Goal: Transaction & Acquisition: Purchase product/service

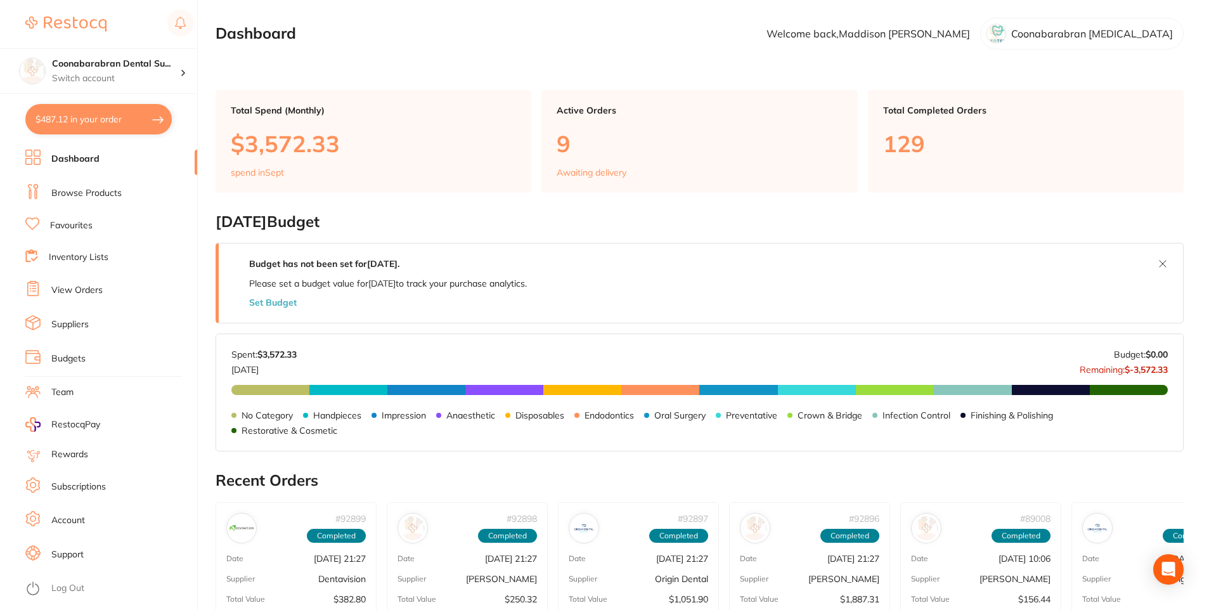
click at [97, 188] on link "Browse Products" at bounding box center [86, 193] width 70 height 13
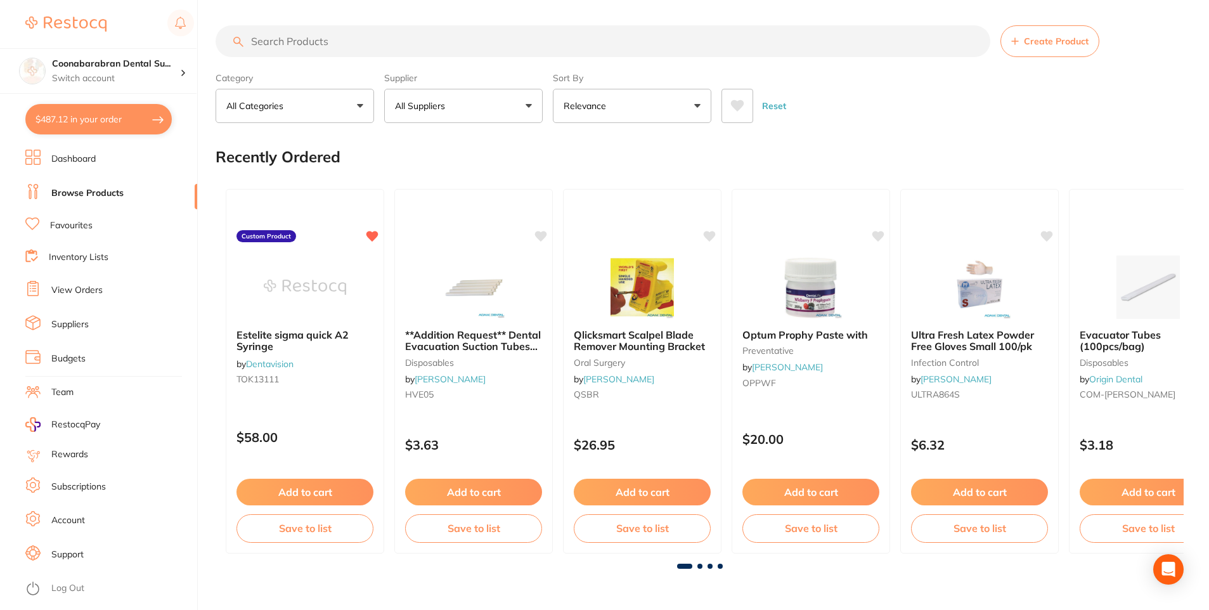
click at [296, 49] on input "search" at bounding box center [603, 41] width 775 height 32
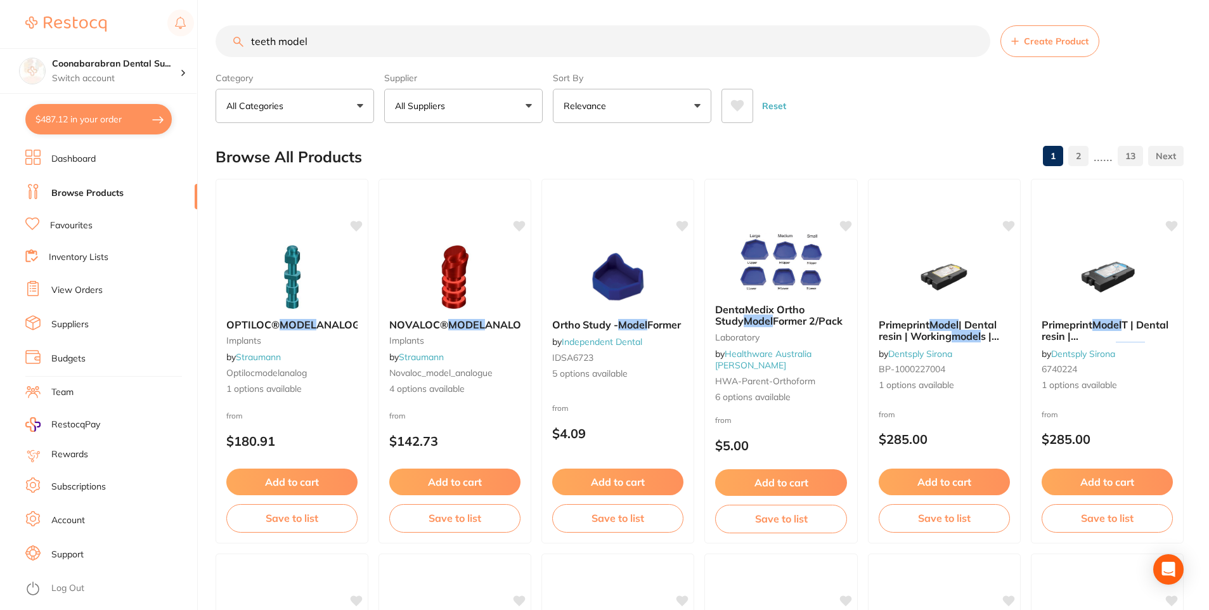
type input "teeth model"
click at [424, 105] on p "All Suppliers" at bounding box center [422, 106] width 55 height 13
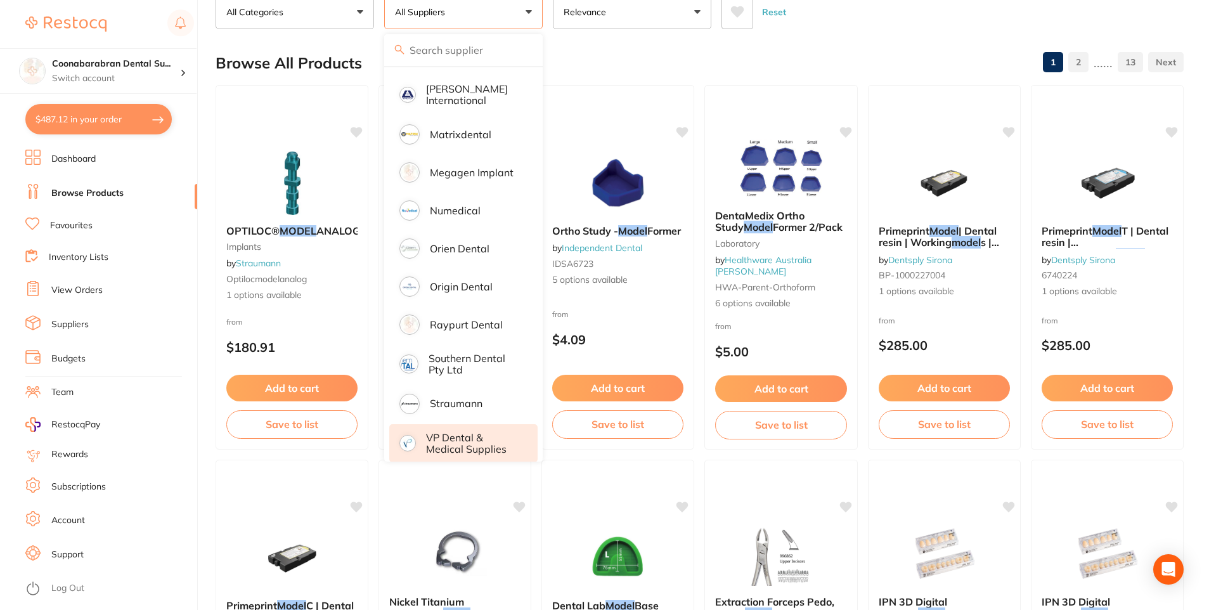
scroll to position [127, 0]
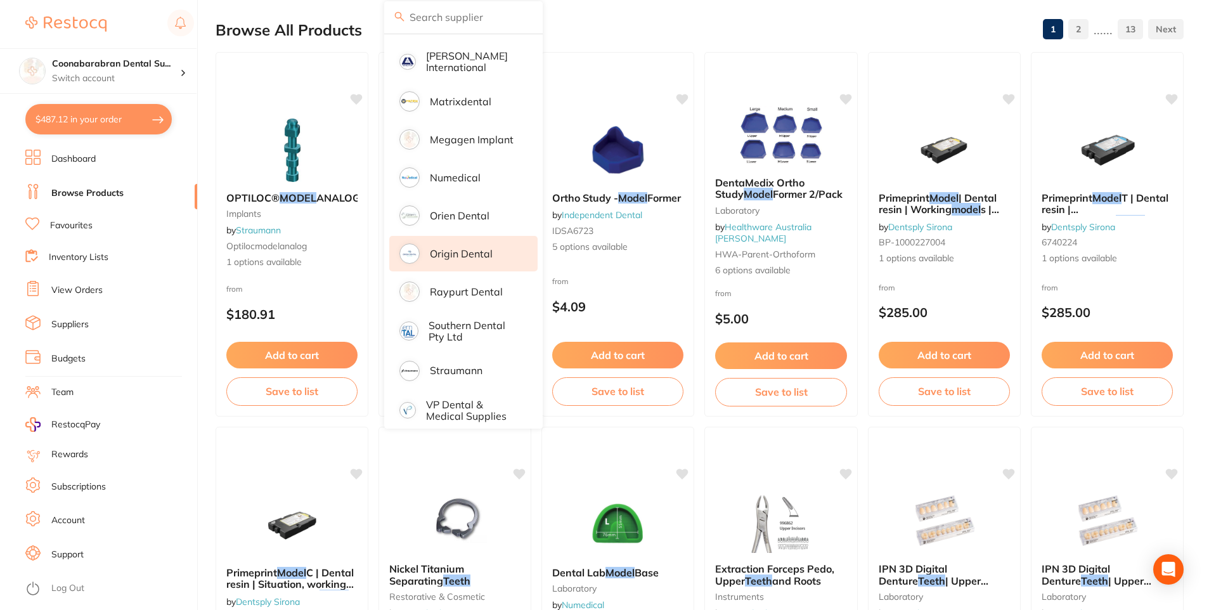
click at [452, 248] on p "Origin Dental" at bounding box center [461, 253] width 63 height 11
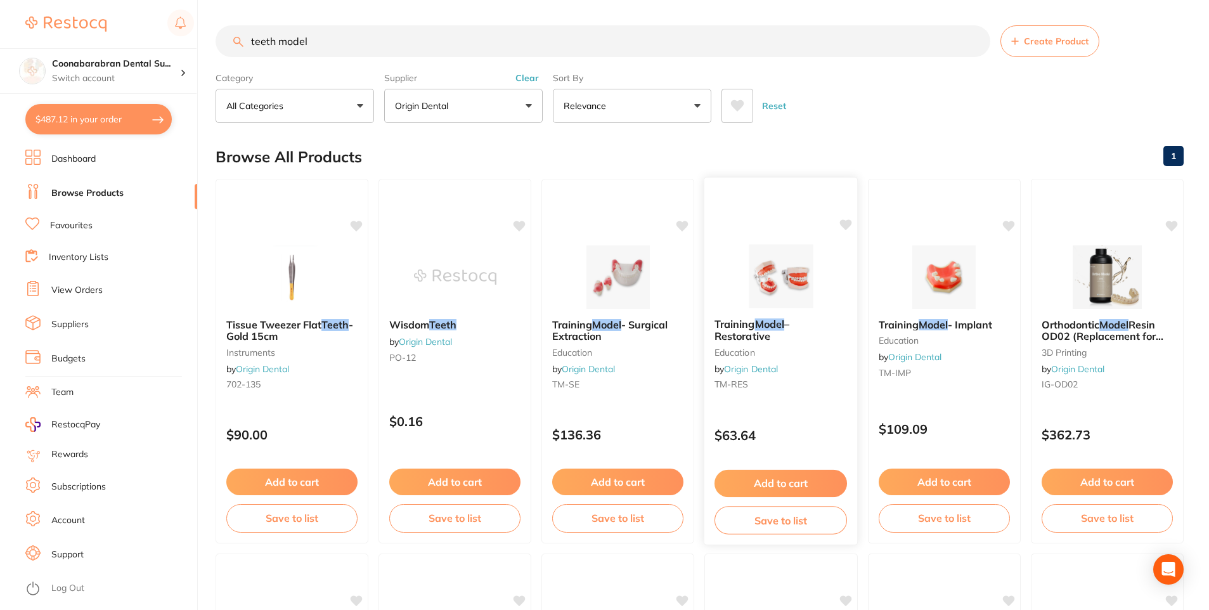
click at [783, 287] on img at bounding box center [780, 276] width 83 height 64
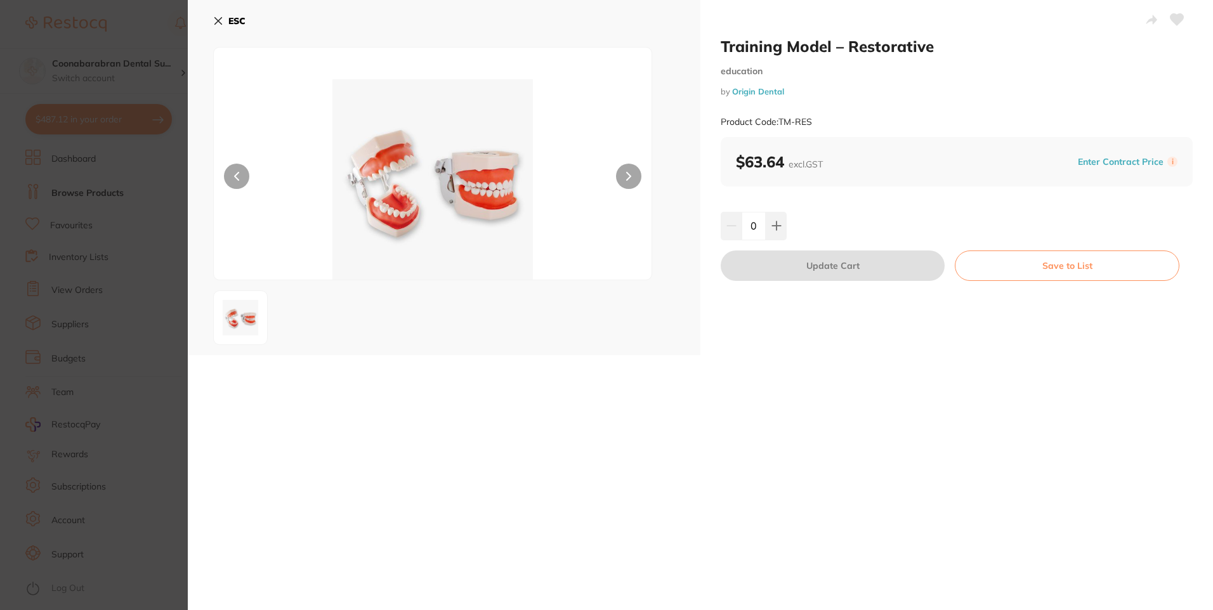
click at [214, 19] on icon at bounding box center [218, 21] width 10 height 10
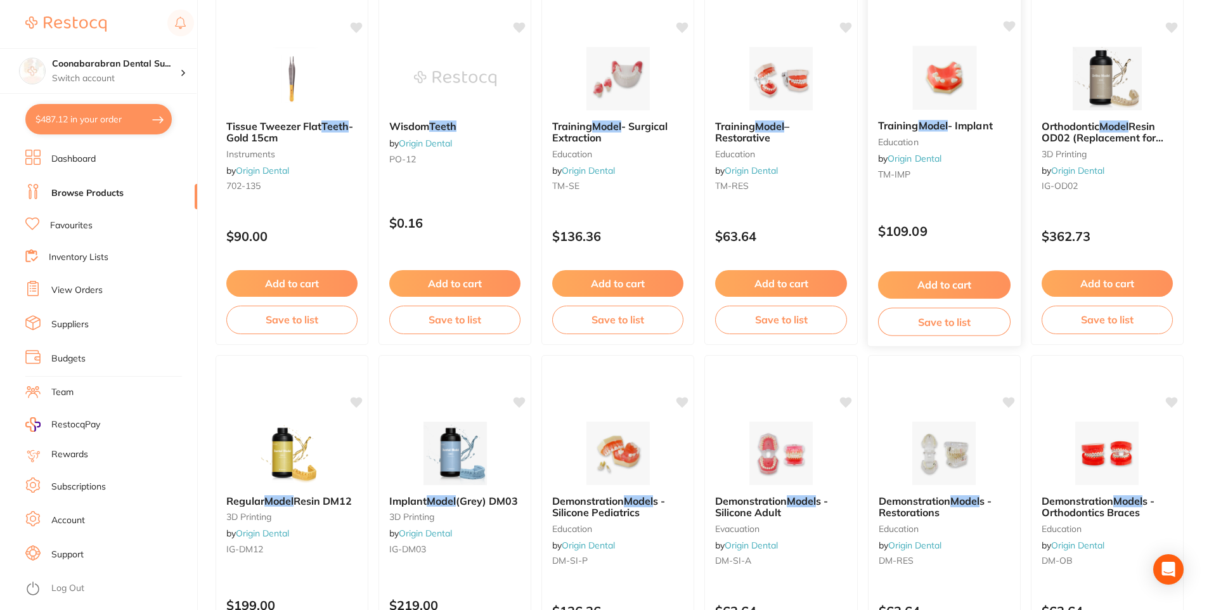
scroll to position [317, 0]
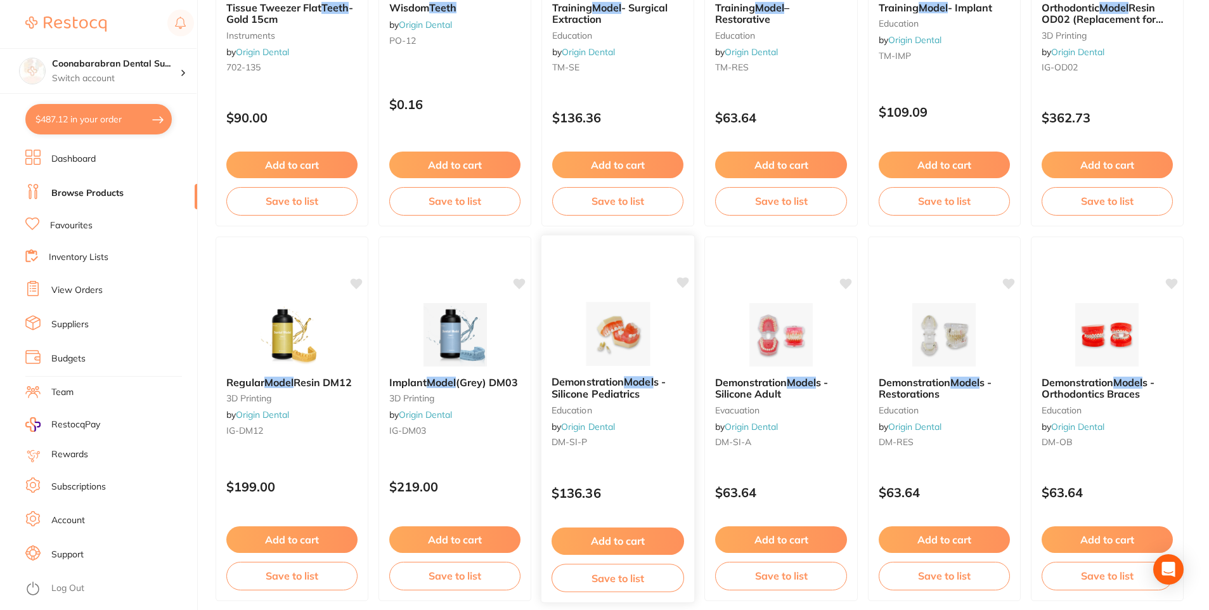
click at [615, 327] on img at bounding box center [617, 334] width 83 height 64
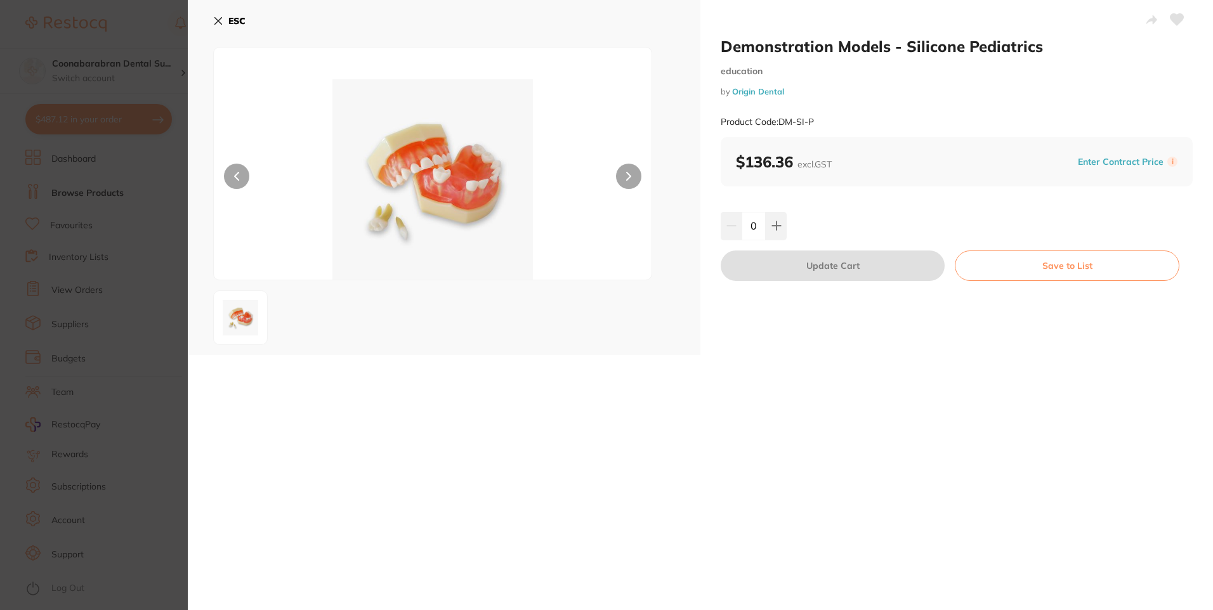
click at [629, 178] on button at bounding box center [628, 176] width 25 height 25
click at [217, 21] on icon at bounding box center [218, 21] width 10 height 10
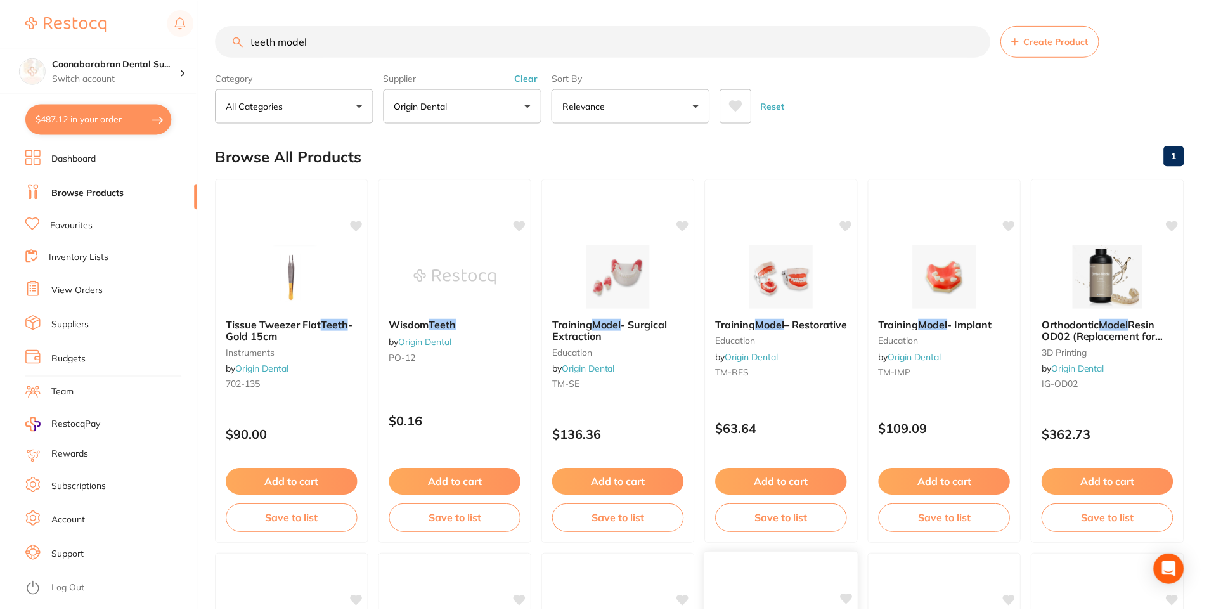
scroll to position [317, 0]
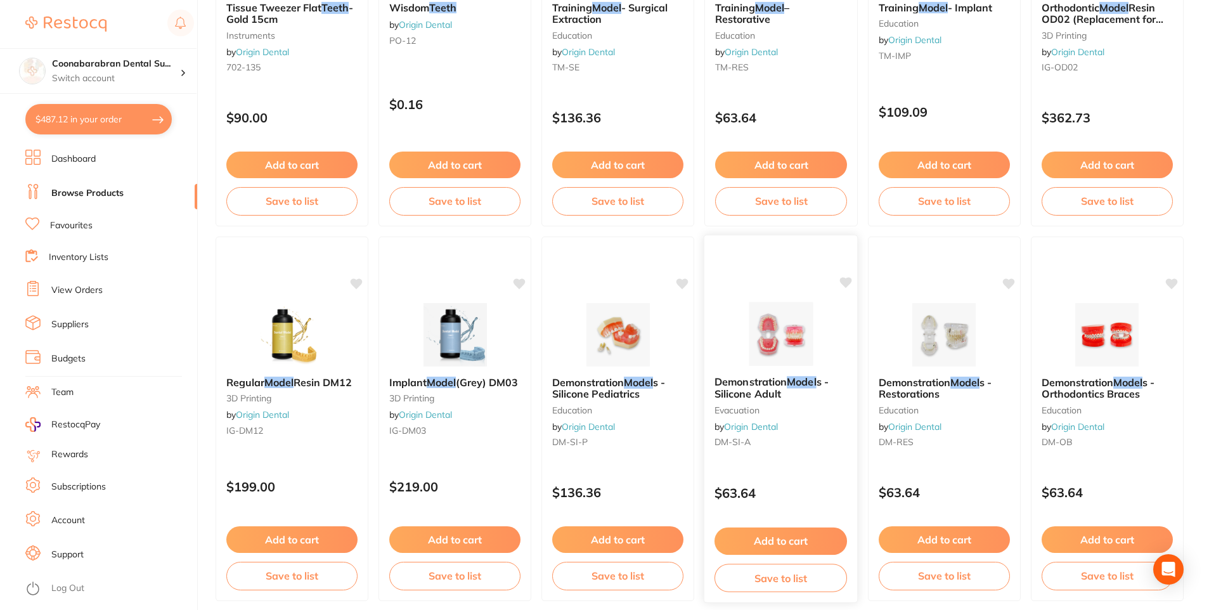
click at [769, 332] on img at bounding box center [780, 334] width 83 height 64
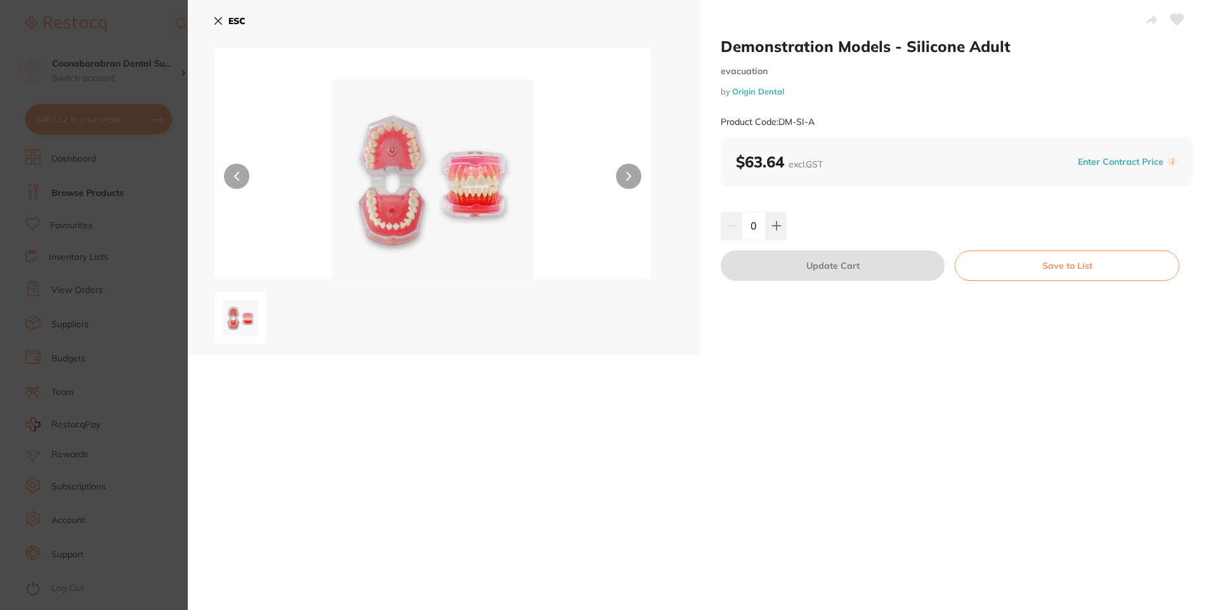
click at [218, 21] on icon at bounding box center [218, 21] width 7 height 7
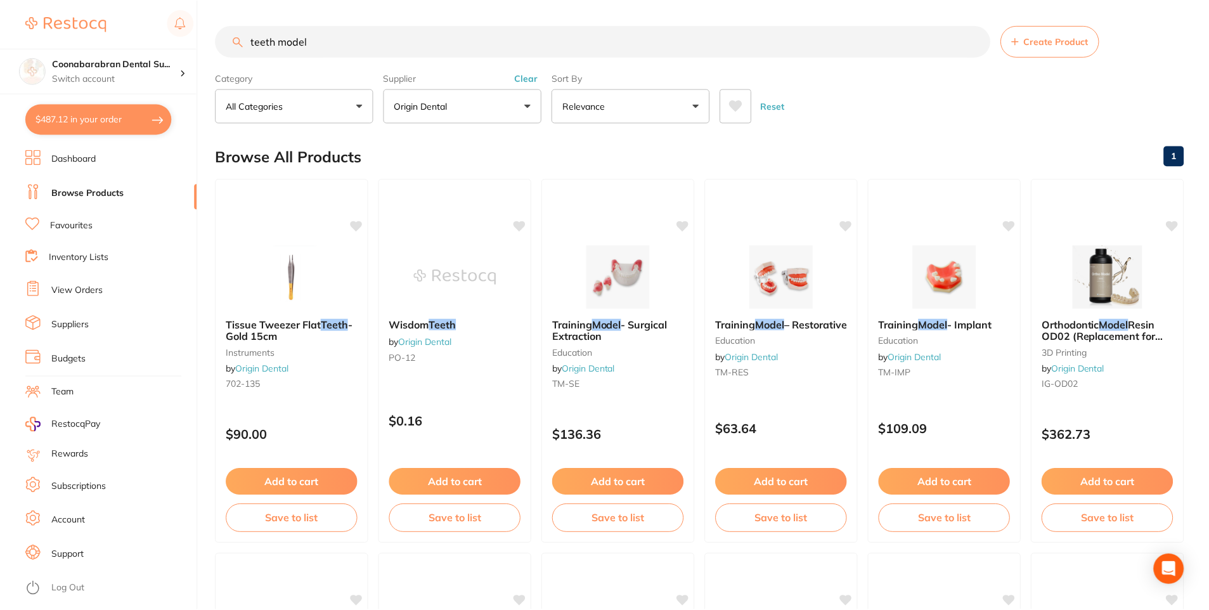
scroll to position [317, 0]
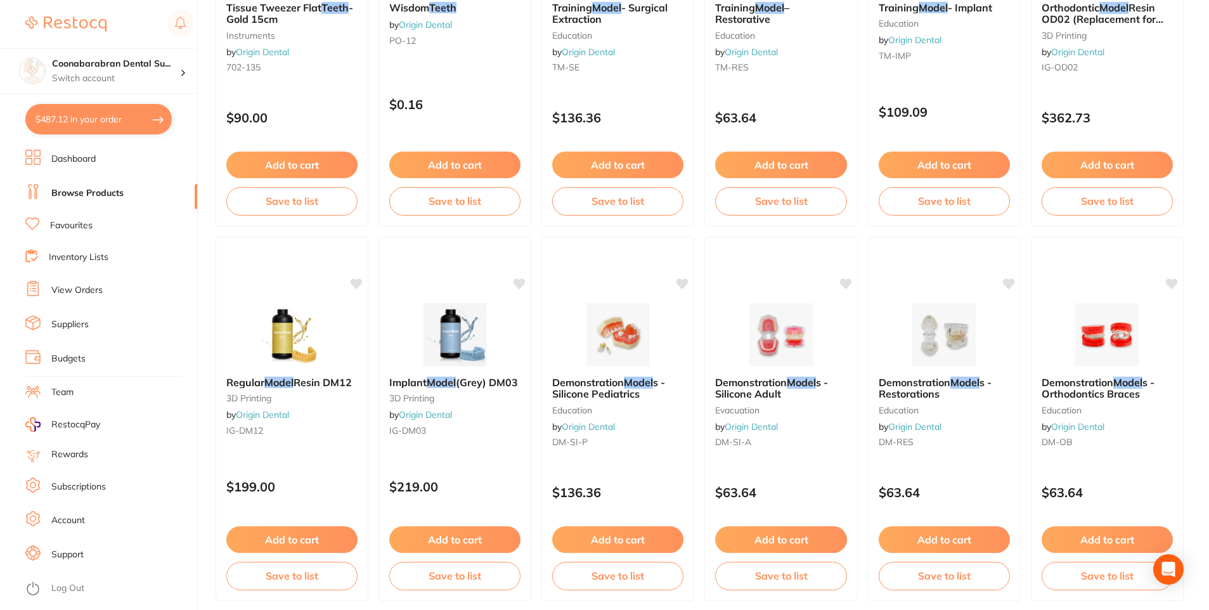
click at [779, 537] on button "Add to cart" at bounding box center [780, 539] width 131 height 27
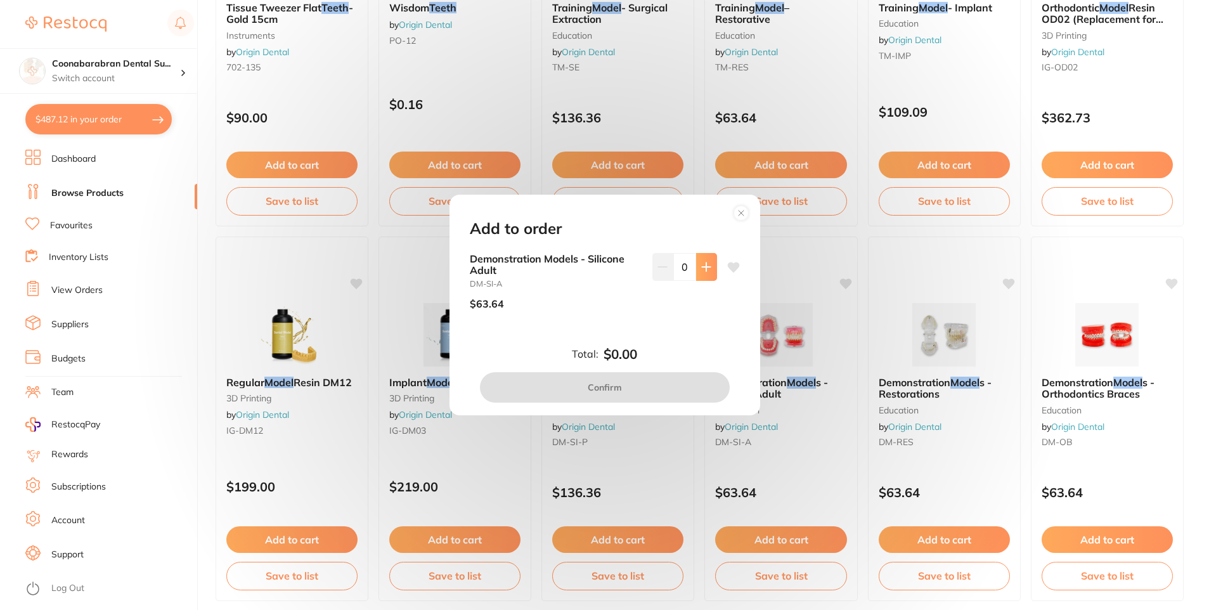
click at [696, 267] on button at bounding box center [706, 267] width 21 height 28
type input "1"
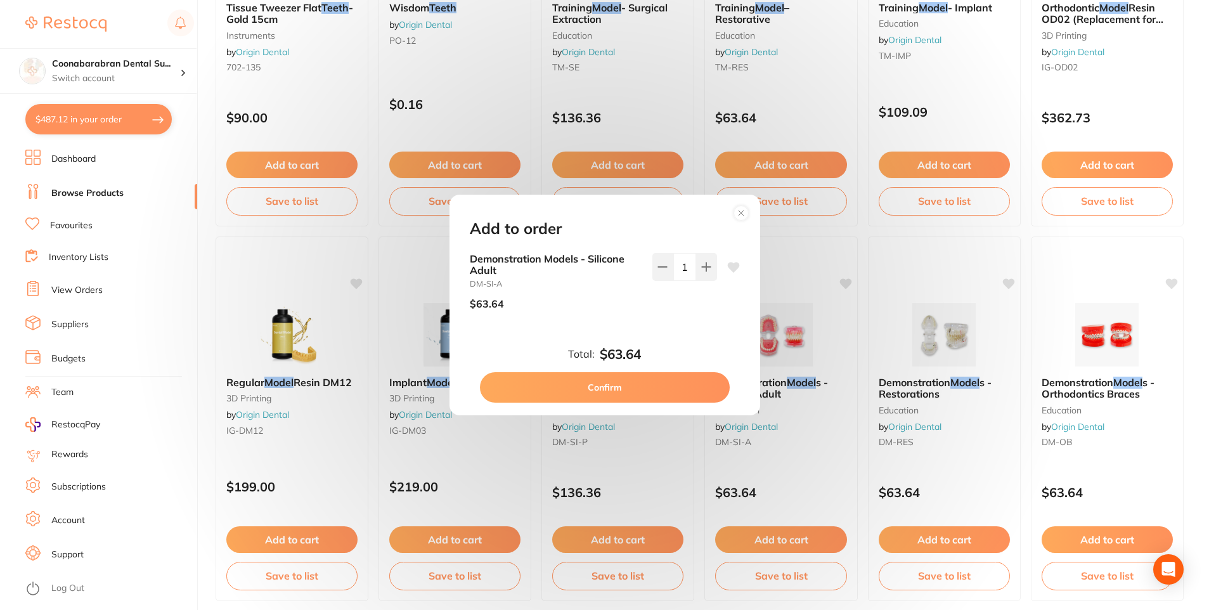
click at [619, 388] on button "Confirm" at bounding box center [605, 387] width 250 height 30
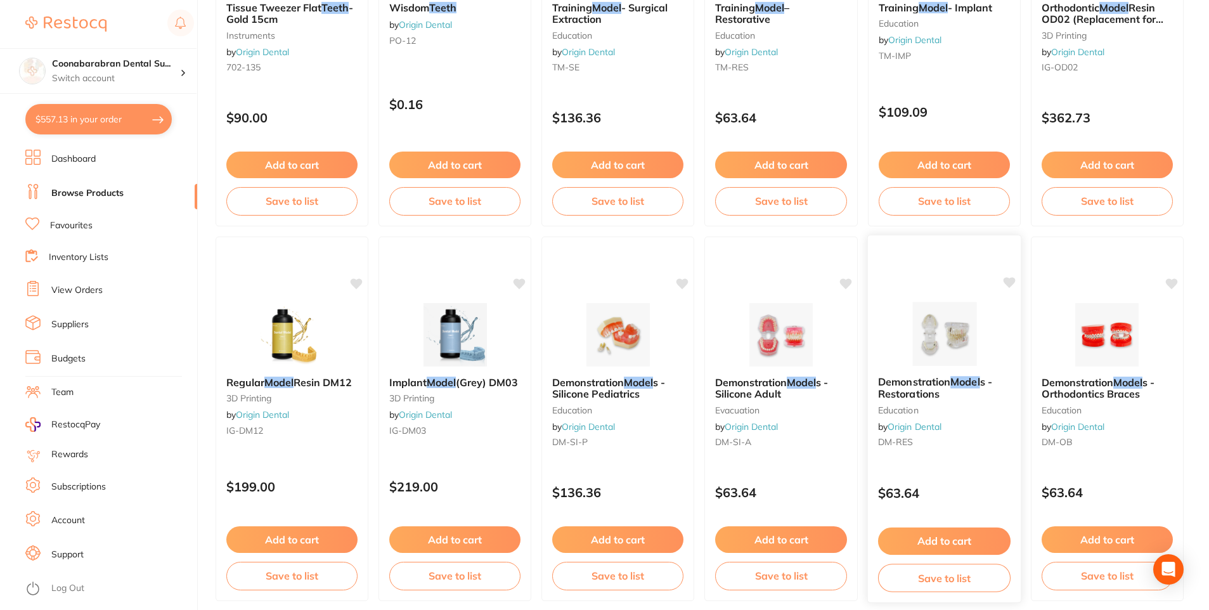
click at [930, 326] on img at bounding box center [944, 334] width 83 height 64
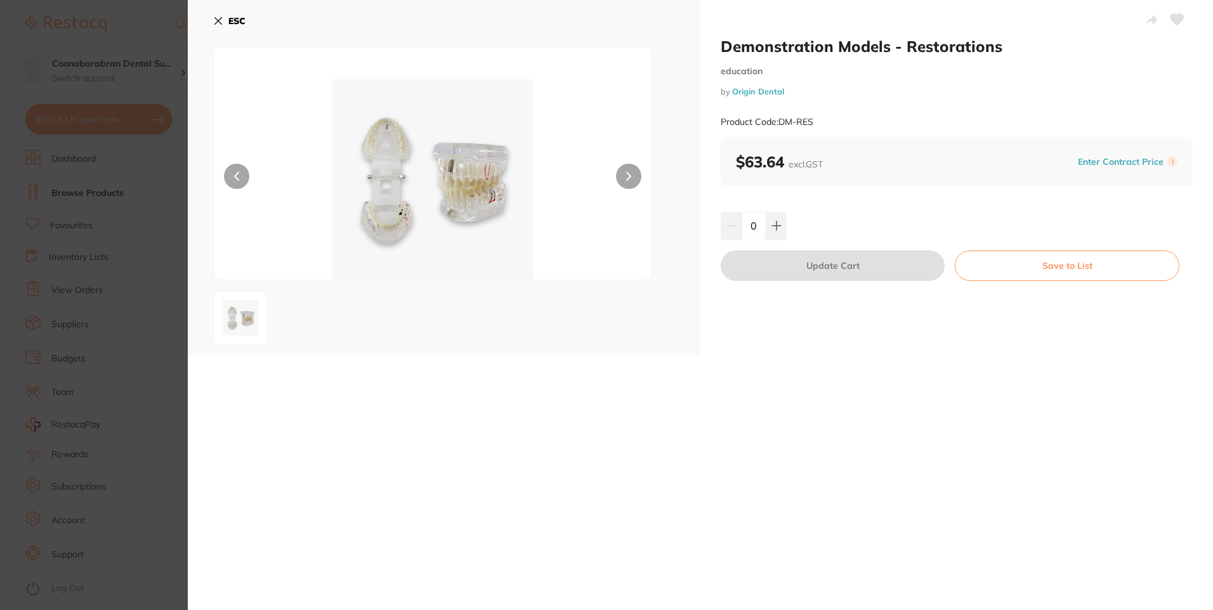
click at [426, 168] on img at bounding box center [432, 179] width 263 height 200
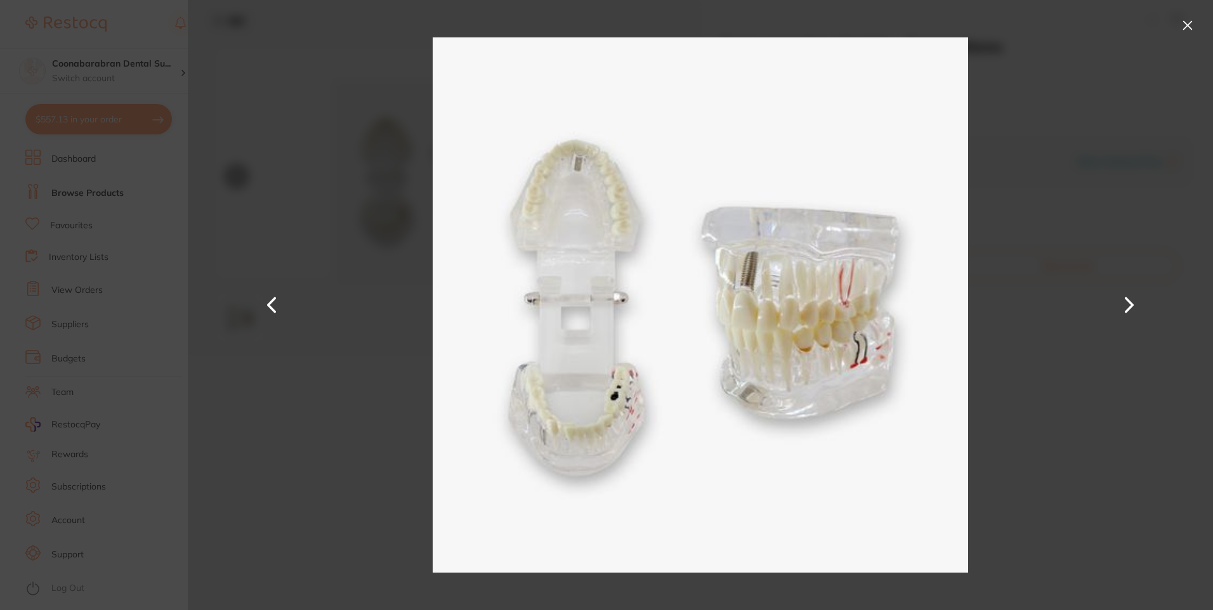
click at [1186, 27] on button at bounding box center [1187, 25] width 20 height 20
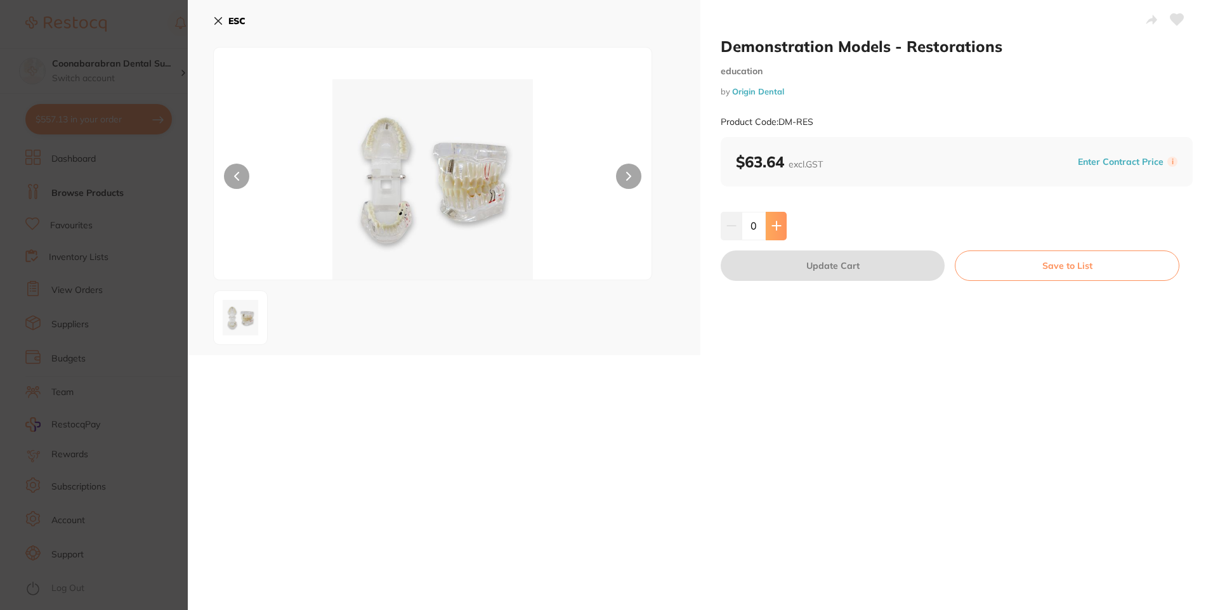
click at [776, 224] on icon at bounding box center [776, 226] width 10 height 10
type input "1"
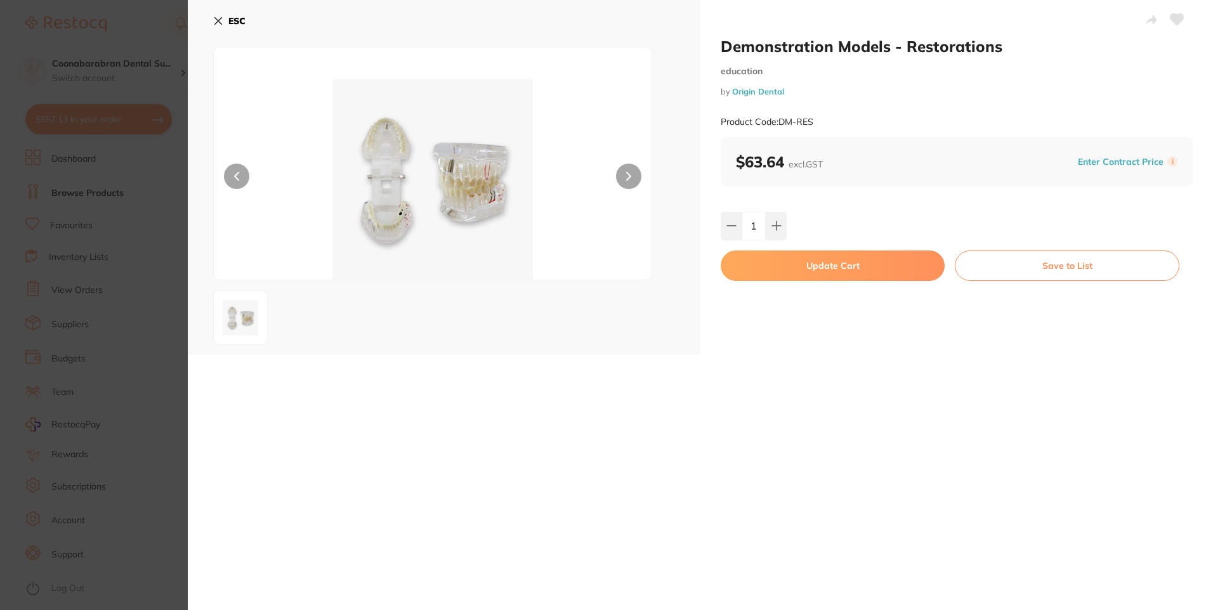
click at [805, 266] on button "Update Cart" at bounding box center [832, 265] width 224 height 30
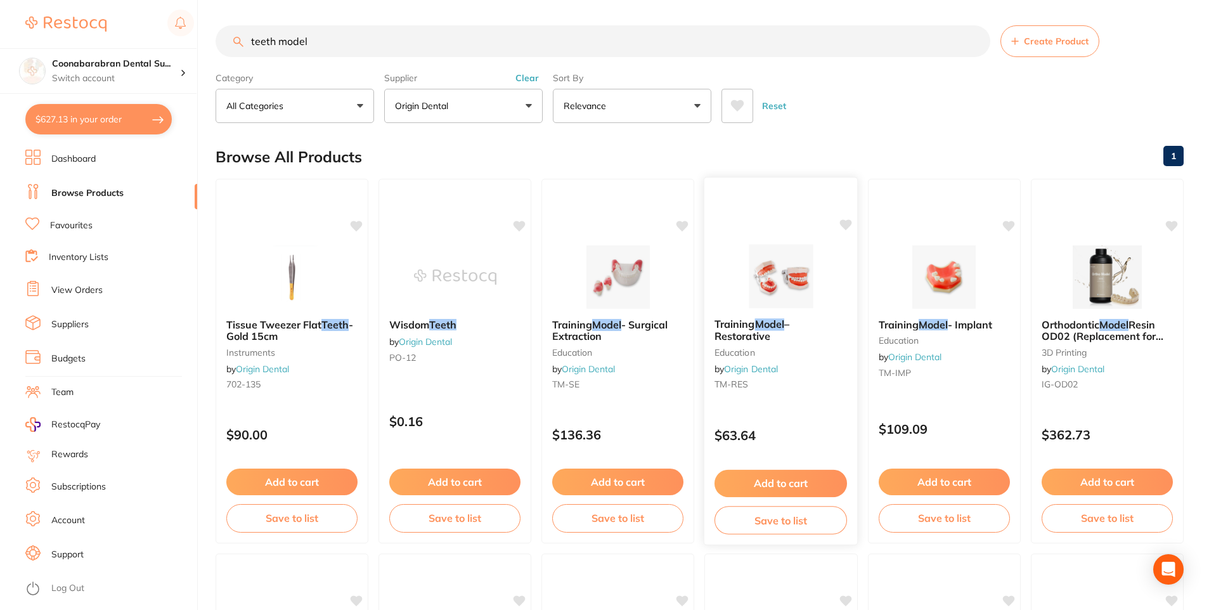
click at [776, 275] on img at bounding box center [780, 276] width 83 height 64
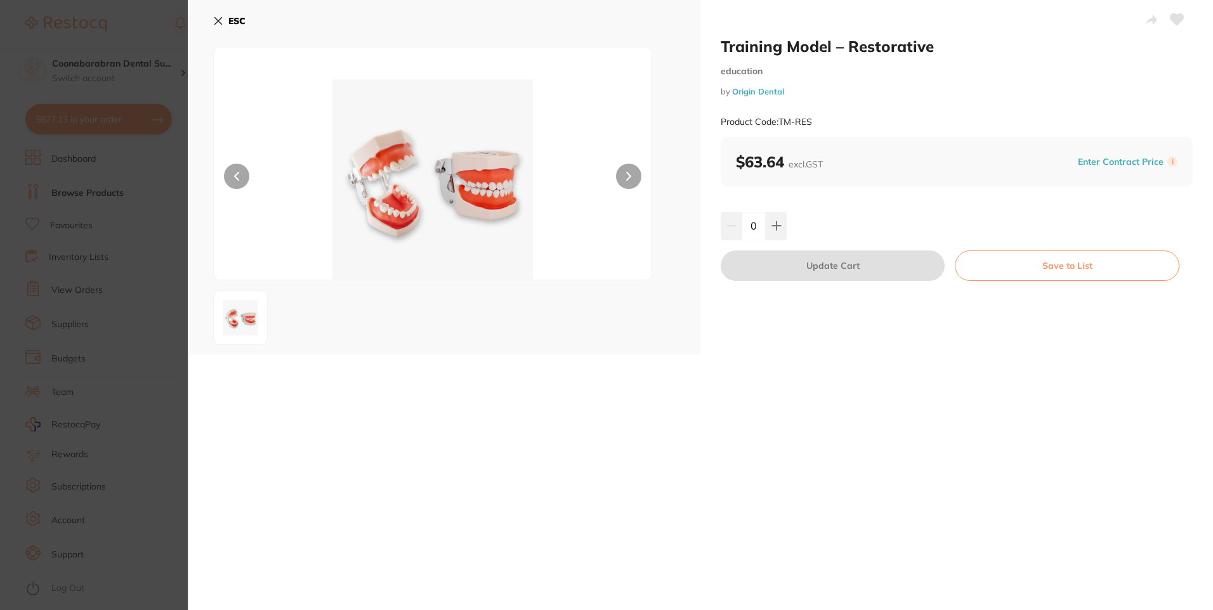
click at [410, 183] on img at bounding box center [432, 179] width 263 height 200
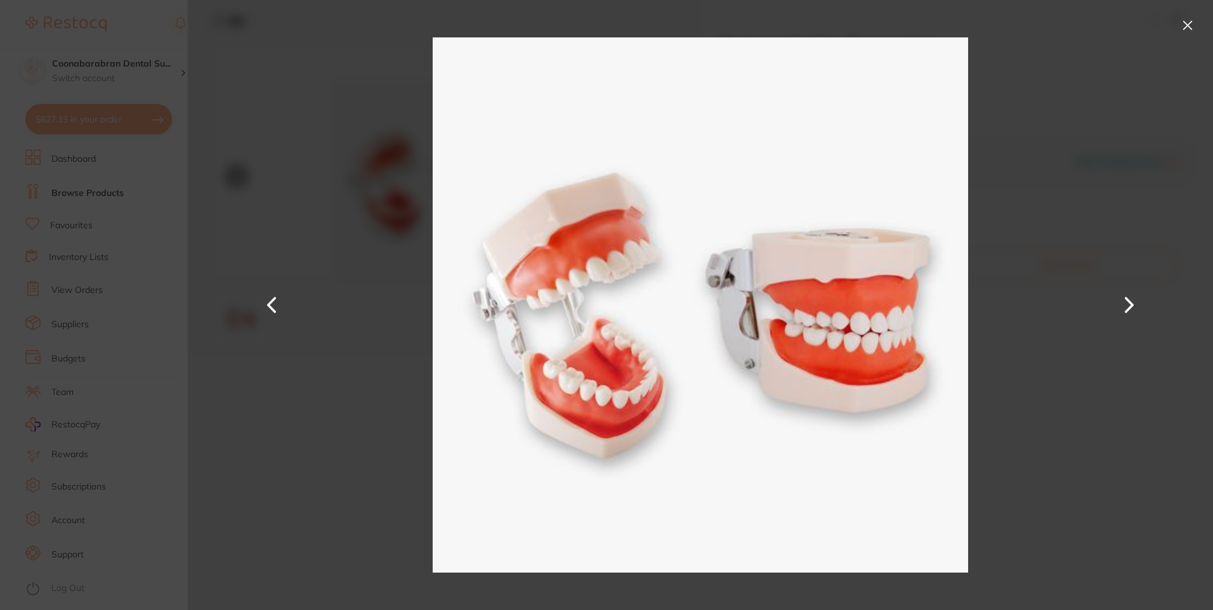
click at [1190, 25] on button at bounding box center [1187, 25] width 20 height 20
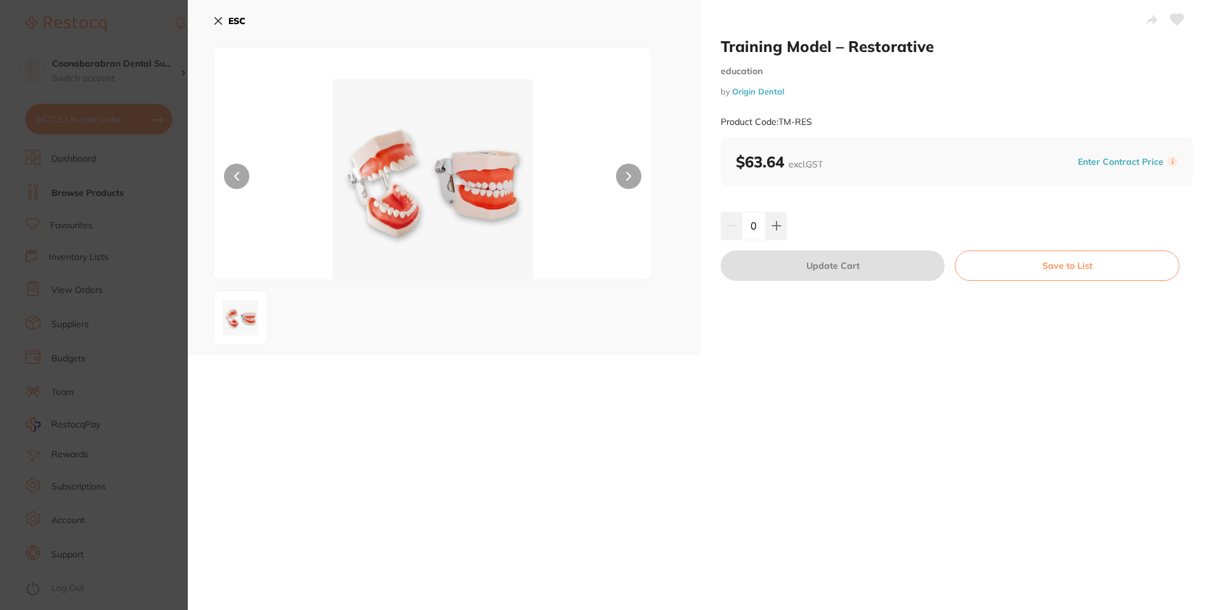
click at [218, 19] on icon at bounding box center [218, 21] width 10 height 10
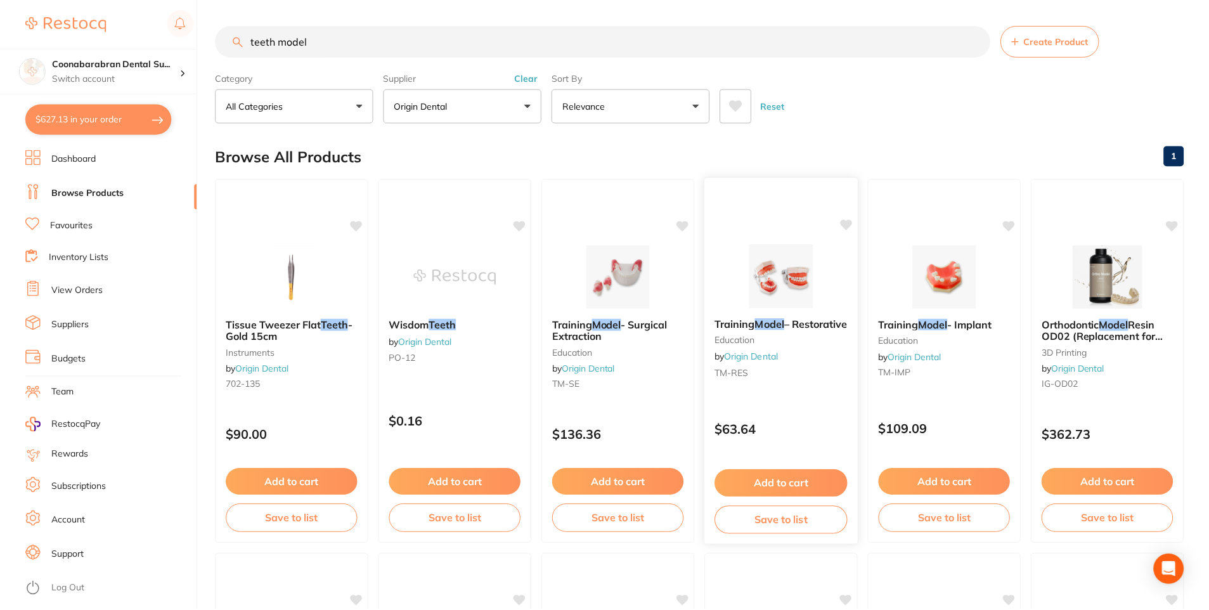
scroll to position [1, 0]
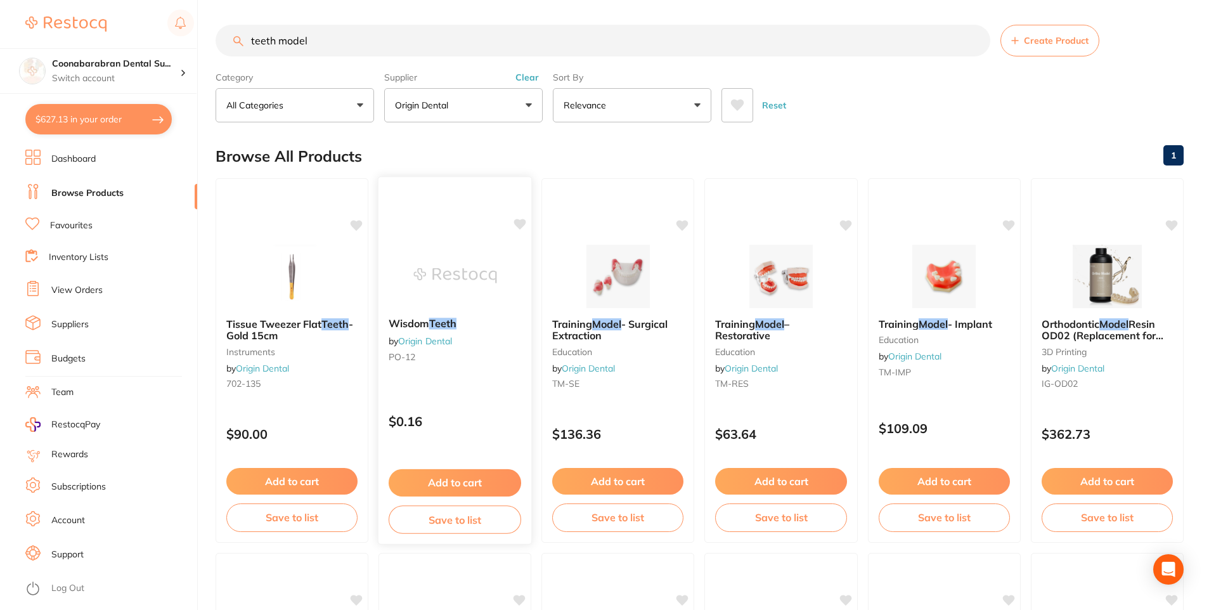
click at [453, 268] on img at bounding box center [454, 276] width 83 height 64
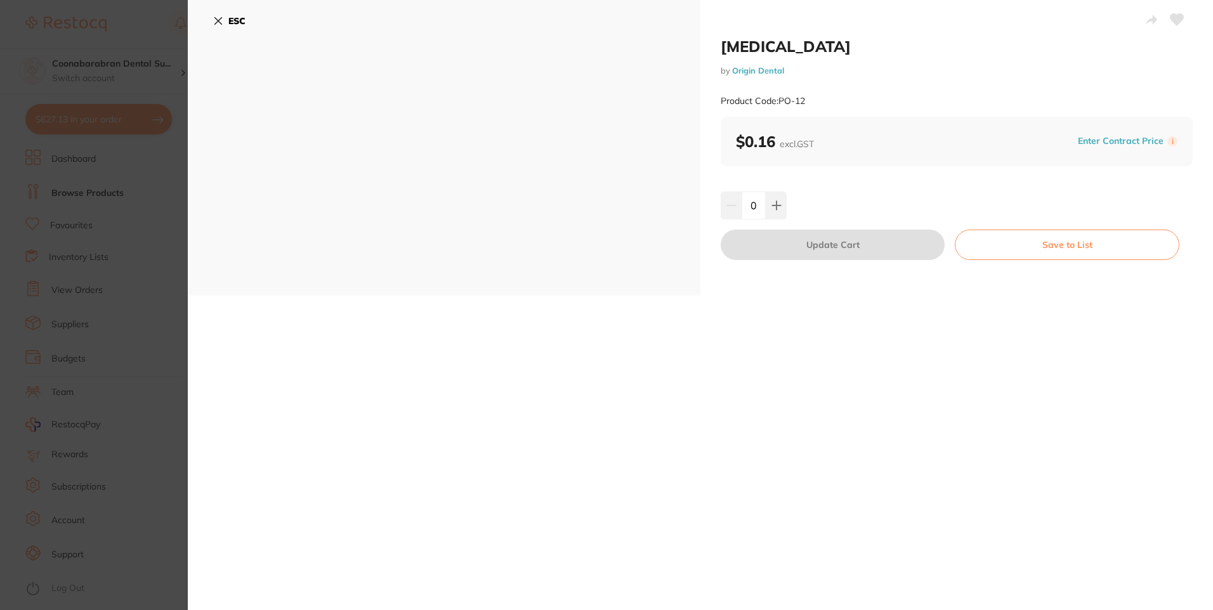
click at [227, 21] on button "ESC" at bounding box center [229, 21] width 32 height 22
